Goal: Obtain resource: Obtain resource

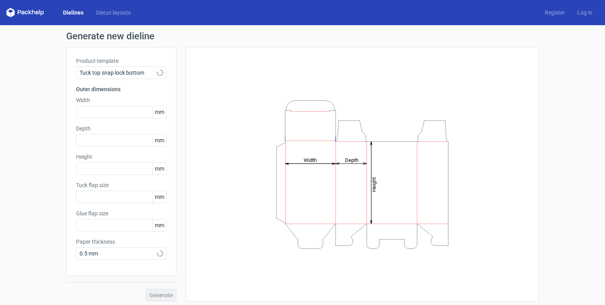
type input "15"
type input "10"
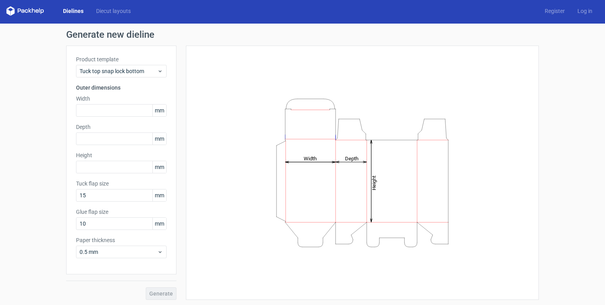
scroll to position [2, 0]
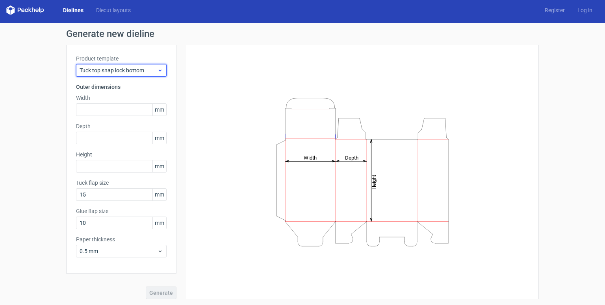
click at [144, 75] on div "Tuck top snap lock bottom" at bounding box center [121, 70] width 91 height 13
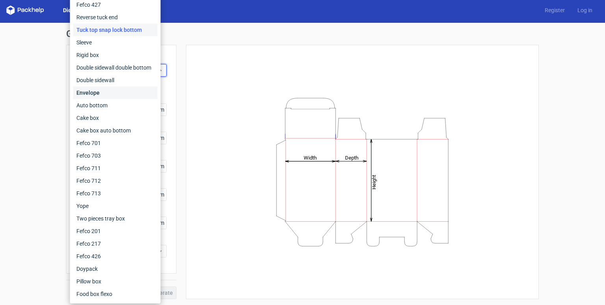
click at [119, 96] on div "Envelope" at bounding box center [115, 93] width 84 height 13
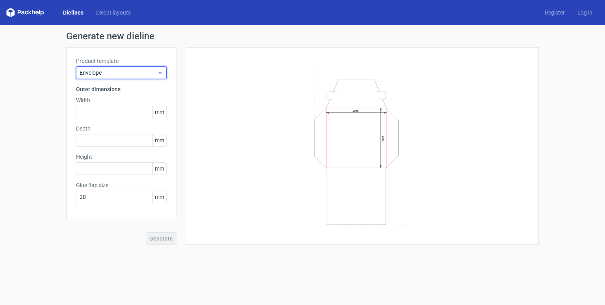
click at [138, 72] on span "Envelope" at bounding box center [119, 73] width 78 height 8
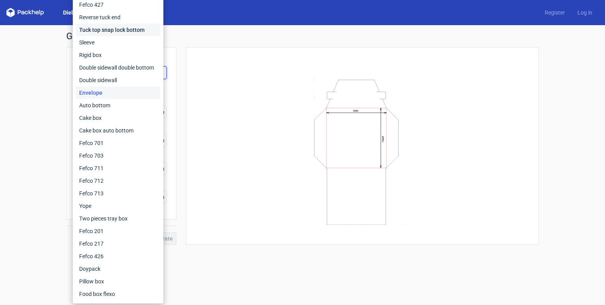
click at [121, 30] on div "Tuck top snap lock bottom" at bounding box center [118, 30] width 84 height 13
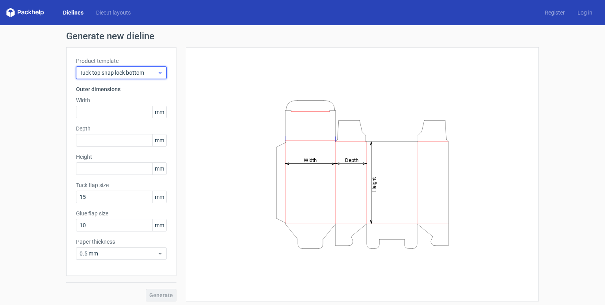
click at [149, 73] on span "Tuck top snap lock bottom" at bounding box center [119, 73] width 78 height 8
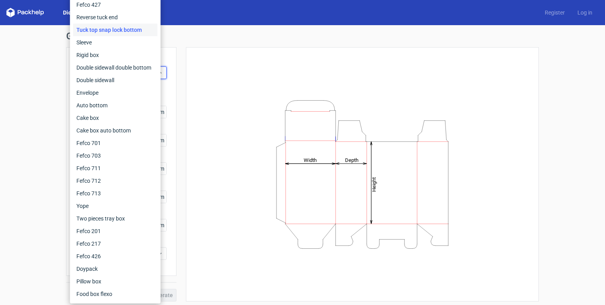
click at [134, 29] on div "Tuck top snap lock bottom" at bounding box center [115, 30] width 84 height 13
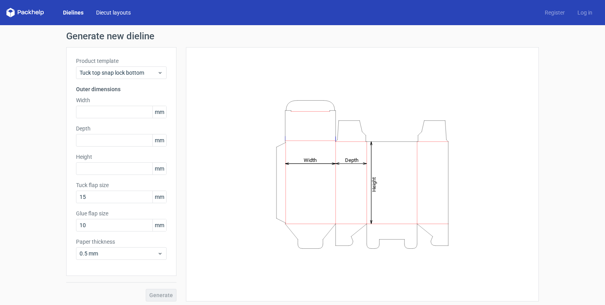
click at [115, 11] on link "Diecut layouts" at bounding box center [113, 13] width 47 height 8
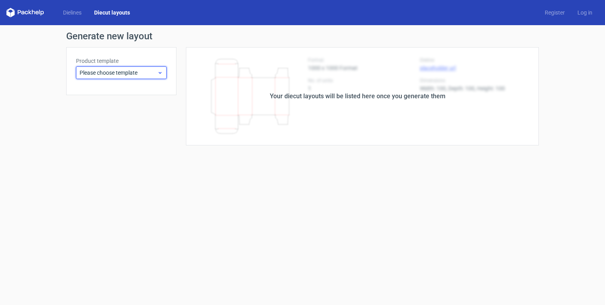
click at [150, 74] on span "Please choose template" at bounding box center [119, 73] width 78 height 8
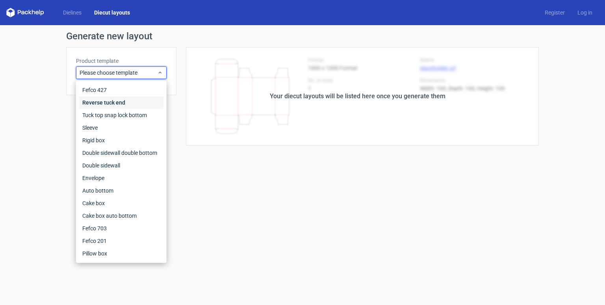
click at [133, 107] on div "Reverse tuck end" at bounding box center [121, 102] width 84 height 13
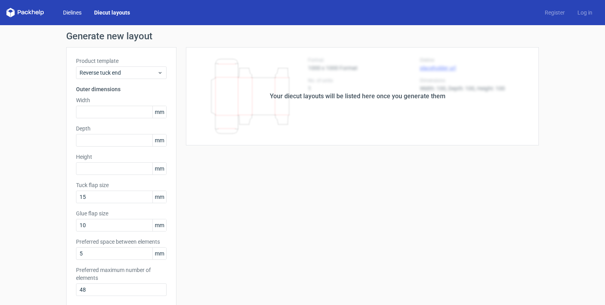
click at [80, 15] on link "Dielines" at bounding box center [72, 13] width 31 height 8
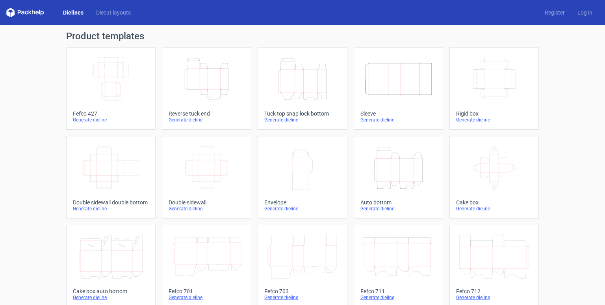
click at [198, 72] on icon "Height Depth Width" at bounding box center [207, 79] width 70 height 44
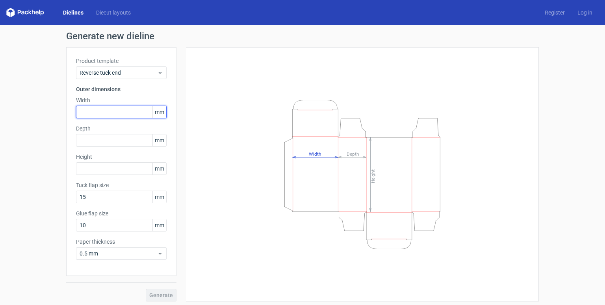
click at [117, 106] on input "text" at bounding box center [121, 112] width 91 height 13
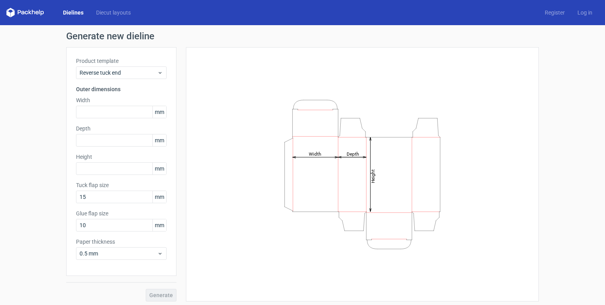
click at [162, 113] on span "mm" at bounding box center [159, 112] width 14 height 12
click at [155, 112] on span "mm" at bounding box center [159, 112] width 14 height 12
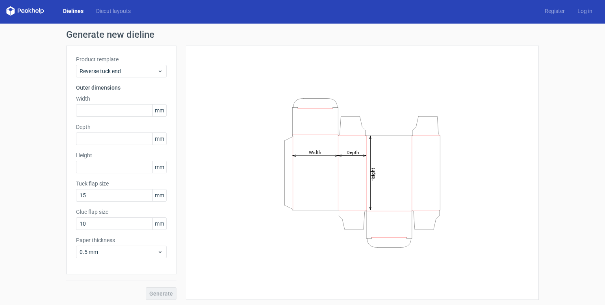
scroll to position [2, 0]
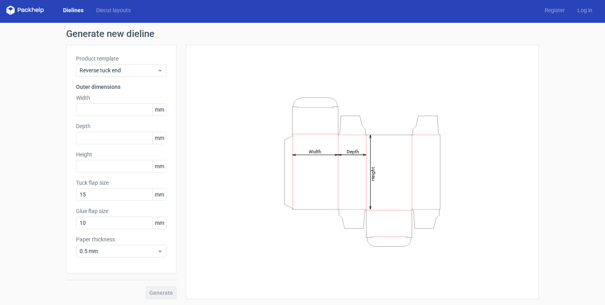
click at [115, 102] on div "Width mm" at bounding box center [121, 105] width 91 height 22
click at [125, 118] on div "Product template Reverse tuck end Outer dimensions Width mm Depth mm Height [PE…" at bounding box center [121, 159] width 110 height 229
click at [126, 112] on input "text" at bounding box center [121, 110] width 91 height 13
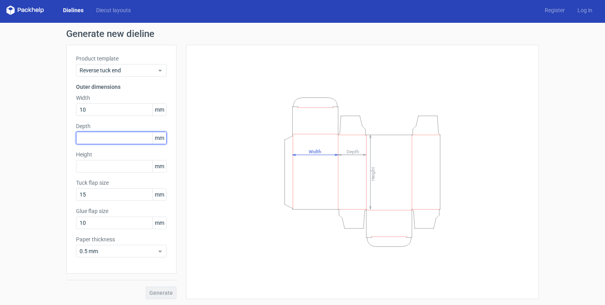
click at [105, 137] on div "Depth mm" at bounding box center [121, 133] width 91 height 22
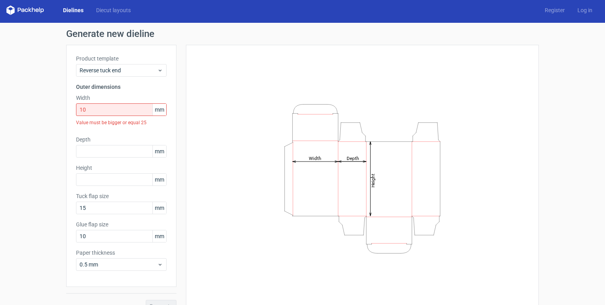
click at [109, 103] on div "Width 10 mm Value must be bigger or equal 25" at bounding box center [121, 111] width 91 height 35
click at [108, 112] on input "10" at bounding box center [121, 110] width 91 height 13
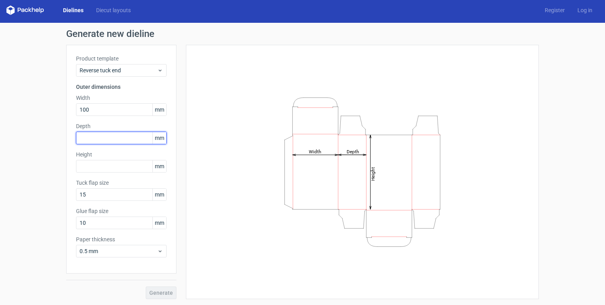
click at [104, 142] on input "text" at bounding box center [121, 138] width 91 height 13
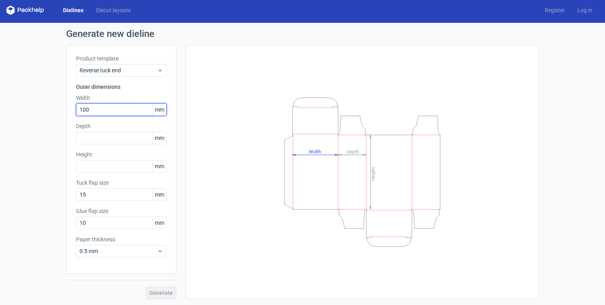
click at [126, 106] on input "100" at bounding box center [121, 110] width 91 height 13
click at [126, 110] on input "100" at bounding box center [121, 110] width 91 height 13
type input "1"
type input "80"
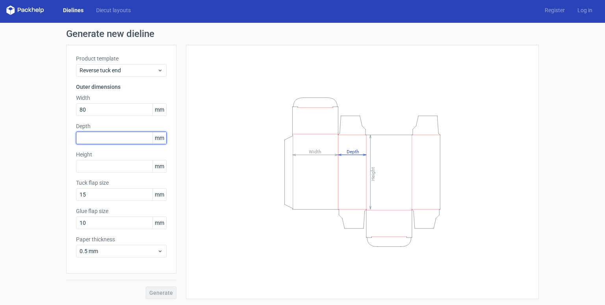
click at [102, 138] on input "text" at bounding box center [121, 138] width 91 height 13
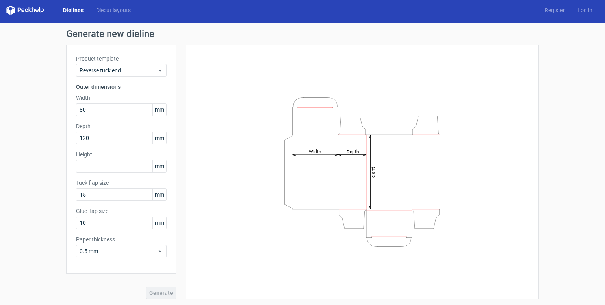
click at [92, 187] on div "Tuck flap size 15 mm" at bounding box center [121, 190] width 91 height 22
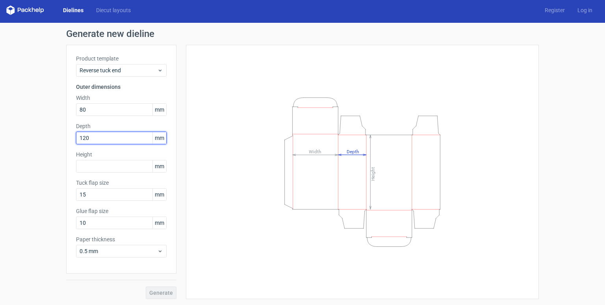
click at [108, 140] on input "120" at bounding box center [121, 138] width 91 height 13
type input "1"
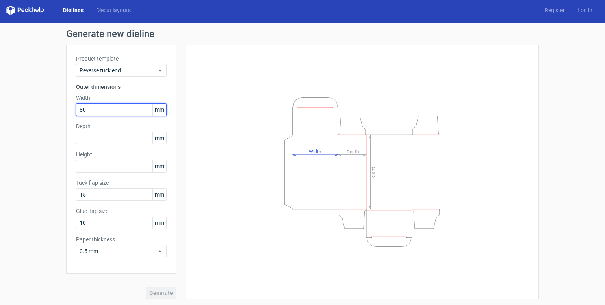
click at [103, 111] on input "80" at bounding box center [121, 110] width 91 height 13
type input "8"
type input "100"
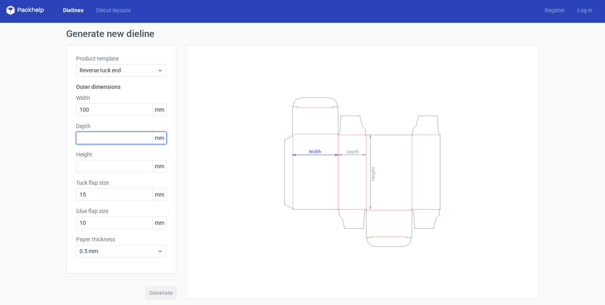
click at [100, 138] on input "text" at bounding box center [121, 138] width 91 height 13
type input "80"
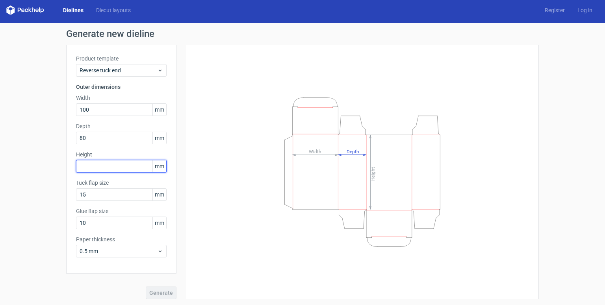
click at [99, 169] on input "text" at bounding box center [121, 166] width 91 height 13
type input "120"
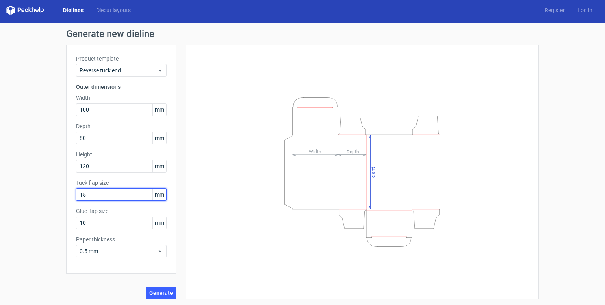
click at [135, 196] on input "15" at bounding box center [121, 195] width 91 height 13
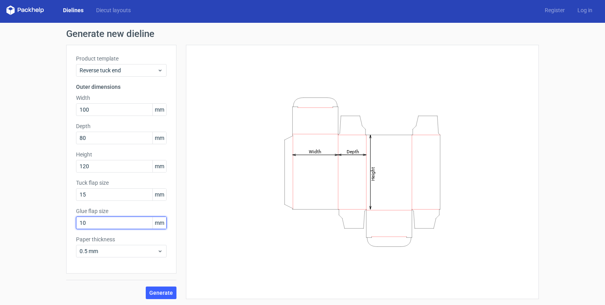
click at [115, 221] on input "10" at bounding box center [121, 223] width 91 height 13
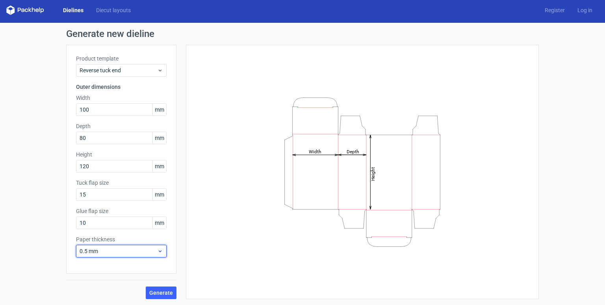
click at [157, 254] on icon at bounding box center [160, 251] width 6 height 6
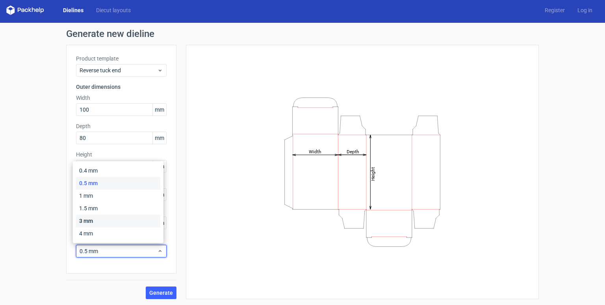
click at [114, 224] on div "3 mm" at bounding box center [118, 221] width 84 height 13
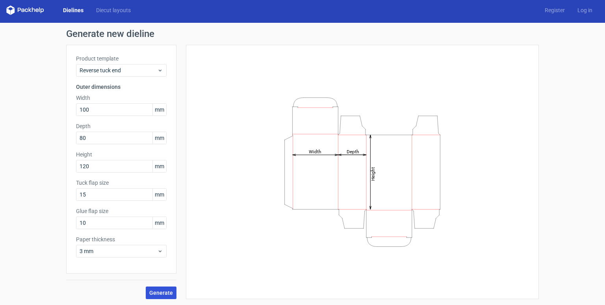
click at [158, 296] on button "Generate" at bounding box center [161, 293] width 31 height 13
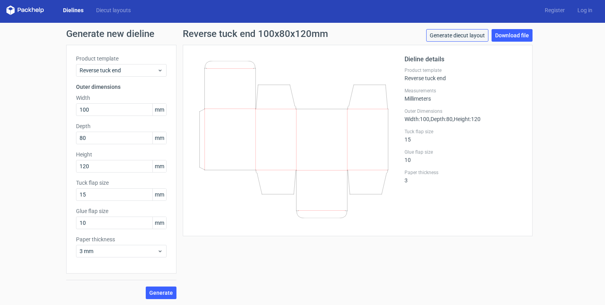
click at [468, 37] on link "Generate diecut layout" at bounding box center [457, 35] width 62 height 13
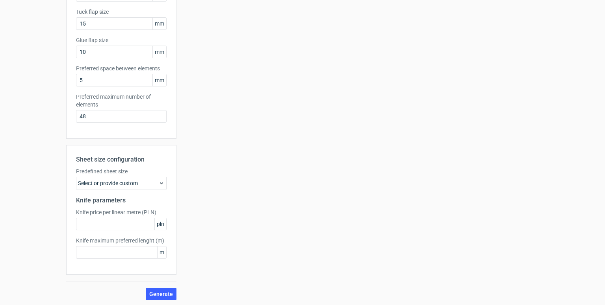
scroll to position [175, 0]
click at [105, 182] on div "Select or provide custom" at bounding box center [121, 182] width 91 height 13
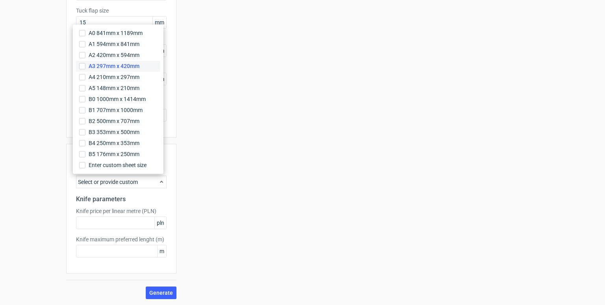
click at [128, 70] on label "A3 297mm x 420mm" at bounding box center [118, 66] width 84 height 11
click at [85, 69] on input "A3 297mm x 420mm" at bounding box center [82, 66] width 6 height 6
click at [222, 248] on div "Your diecut layouts will be listed here once you generate them Height Depth Wid…" at bounding box center [357, 85] width 362 height 427
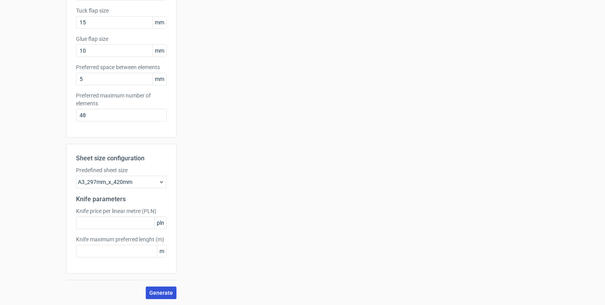
click at [165, 287] on button "Generate" at bounding box center [161, 293] width 31 height 13
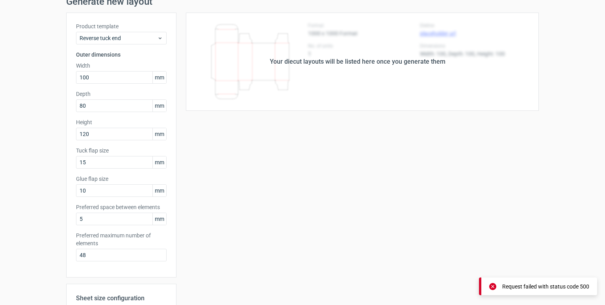
scroll to position [39, 0]
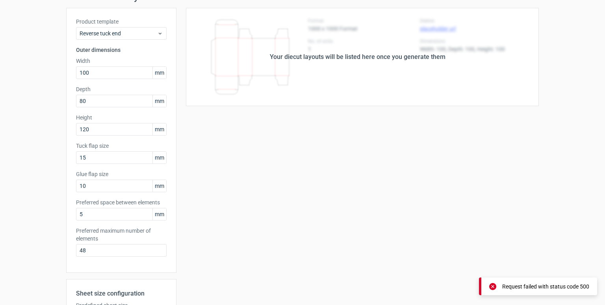
click at [498, 285] on div "Request failed with status code 500" at bounding box center [538, 287] width 118 height 18
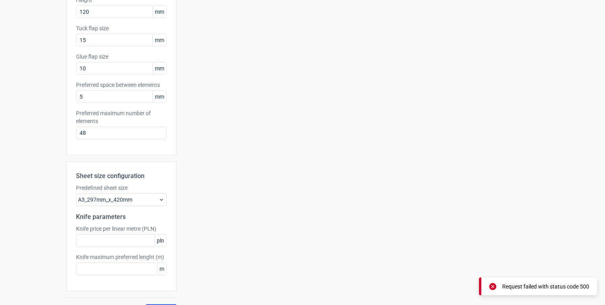
scroll to position [157, 0]
click at [131, 201] on div "A3_297mm_x_420mm" at bounding box center [121, 199] width 91 height 13
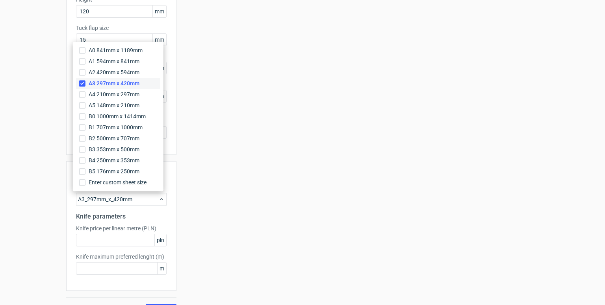
click at [122, 87] on span "A3 297mm x 420mm" at bounding box center [114, 84] width 51 height 8
click at [85, 87] on input "A3 297mm x 420mm" at bounding box center [82, 83] width 6 height 6
click at [120, 94] on span "A4 210mm x 297mm" at bounding box center [114, 95] width 51 height 8
click at [85, 94] on input "A4 210mm x 297mm" at bounding box center [82, 94] width 6 height 6
click at [208, 209] on div "Your diecut layouts will be listed here once you generate them Height Depth Wid…" at bounding box center [357, 103] width 362 height 427
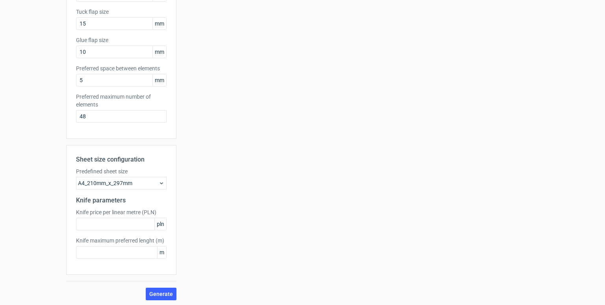
scroll to position [175, 0]
click at [164, 287] on button "Generate" at bounding box center [161, 293] width 31 height 13
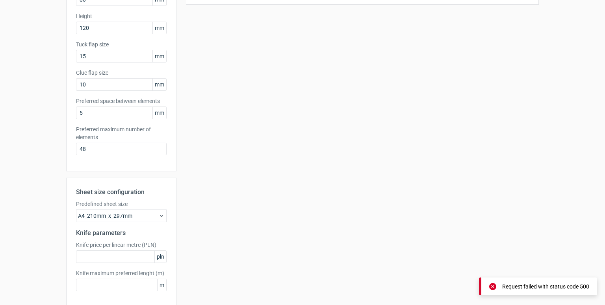
scroll to position [135, 0]
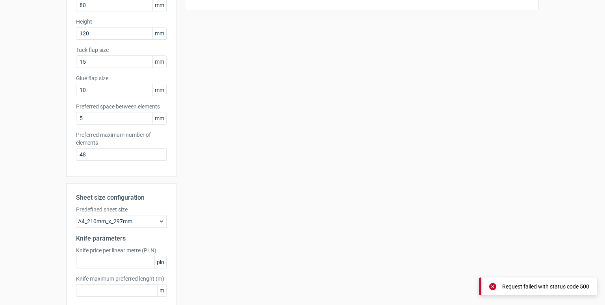
click at [141, 221] on div "A4_210mm_x_297mm" at bounding box center [121, 221] width 91 height 13
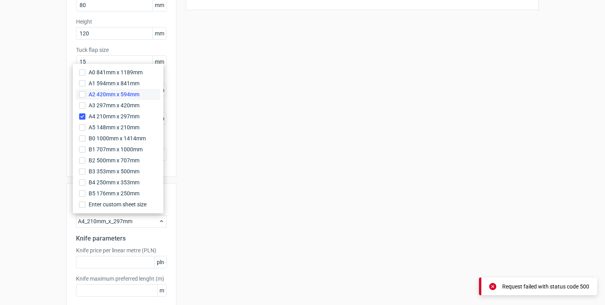
click at [137, 95] on span "A2 420mm x 594mm" at bounding box center [114, 95] width 51 height 8
click at [85, 95] on input "A2 420mm x 594mm" at bounding box center [82, 94] width 6 height 6
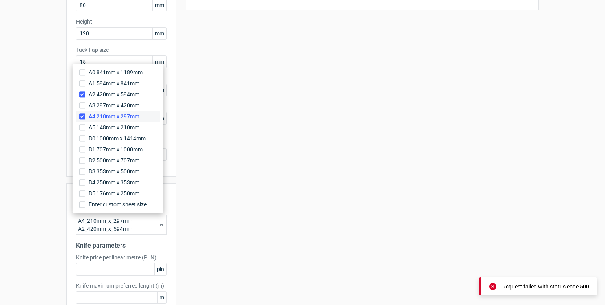
click at [103, 117] on span "A4 210mm x 297mm" at bounding box center [114, 117] width 51 height 8
click at [85, 117] on input "A4 210mm x 297mm" at bounding box center [82, 116] width 6 height 6
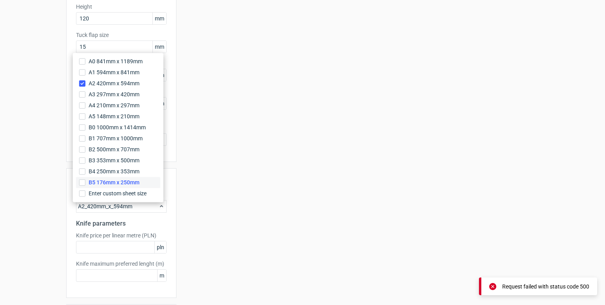
scroll to position [175, 0]
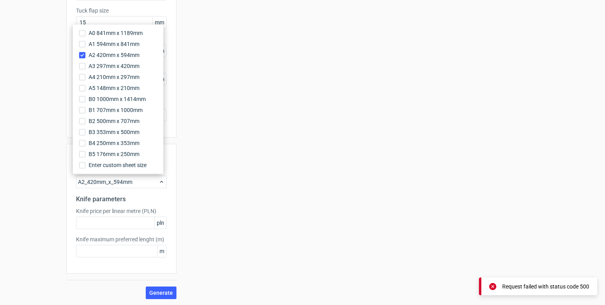
click at [202, 202] on div "Your diecut layouts will be listed here once you generate them Height Depth Wid…" at bounding box center [357, 85] width 362 height 427
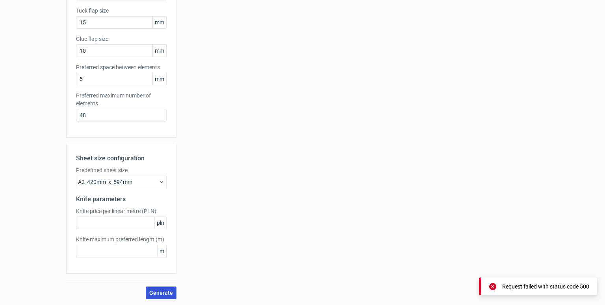
click at [166, 287] on button "Generate" at bounding box center [161, 293] width 31 height 13
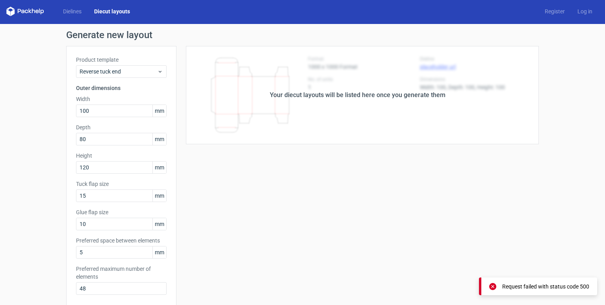
scroll to position [0, 0]
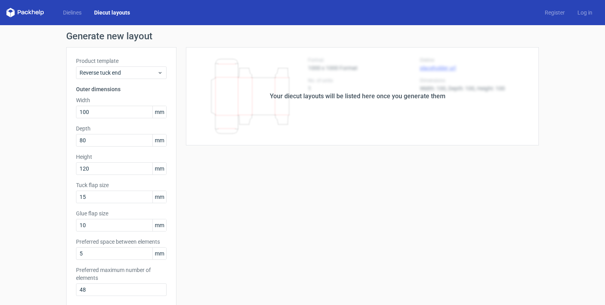
click at [242, 152] on div "Your diecut layouts will be listed here once you generate them Height Depth Wid…" at bounding box center [357, 260] width 362 height 427
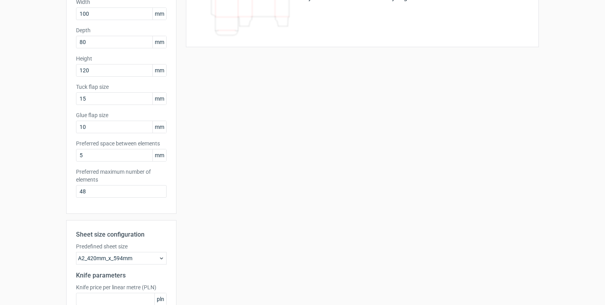
scroll to position [157, 0]
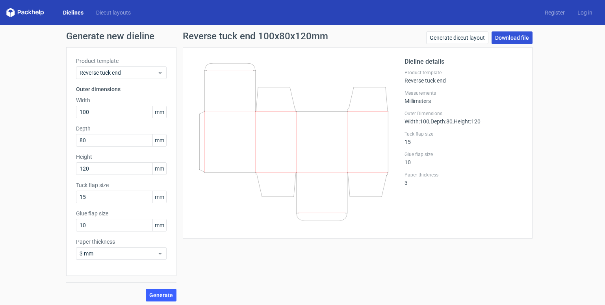
click at [506, 39] on link "Download file" at bounding box center [511, 37] width 41 height 13
